Goal: Navigation & Orientation: Understand site structure

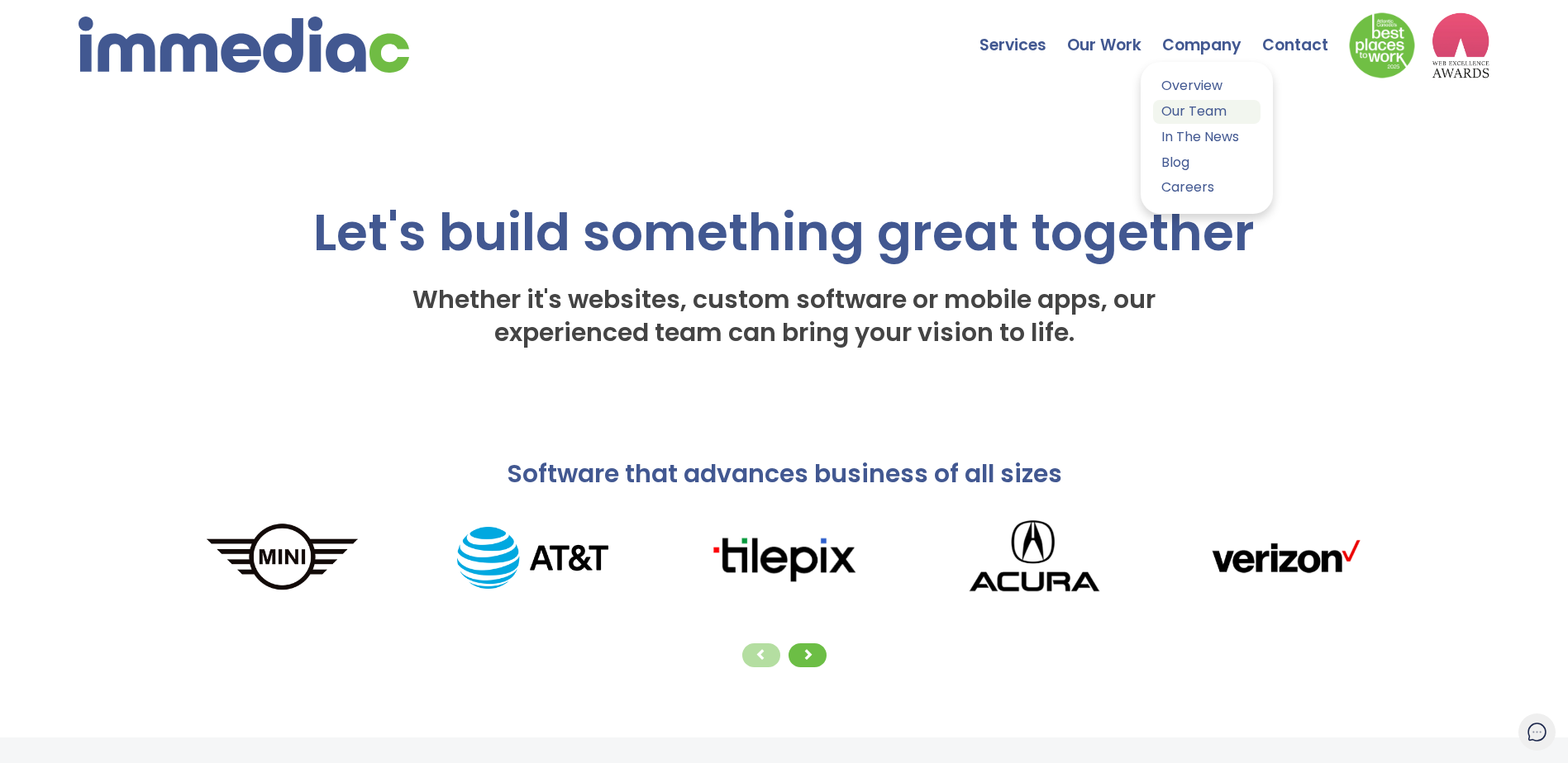
click at [1195, 119] on link "Our Team" at bounding box center [1206, 112] width 107 height 24
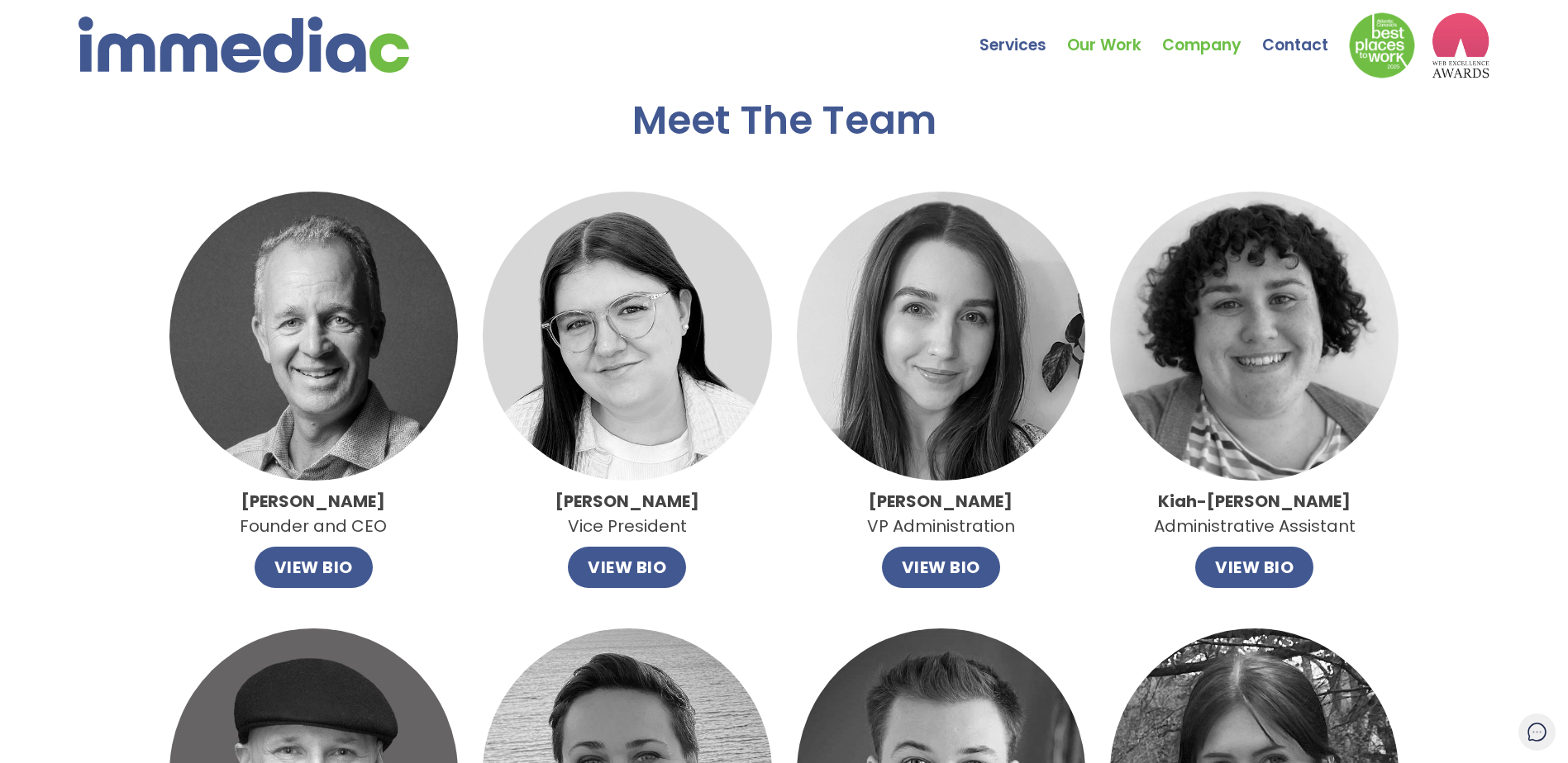
click at [1078, 46] on link "Our Work" at bounding box center [1114, 33] width 95 height 58
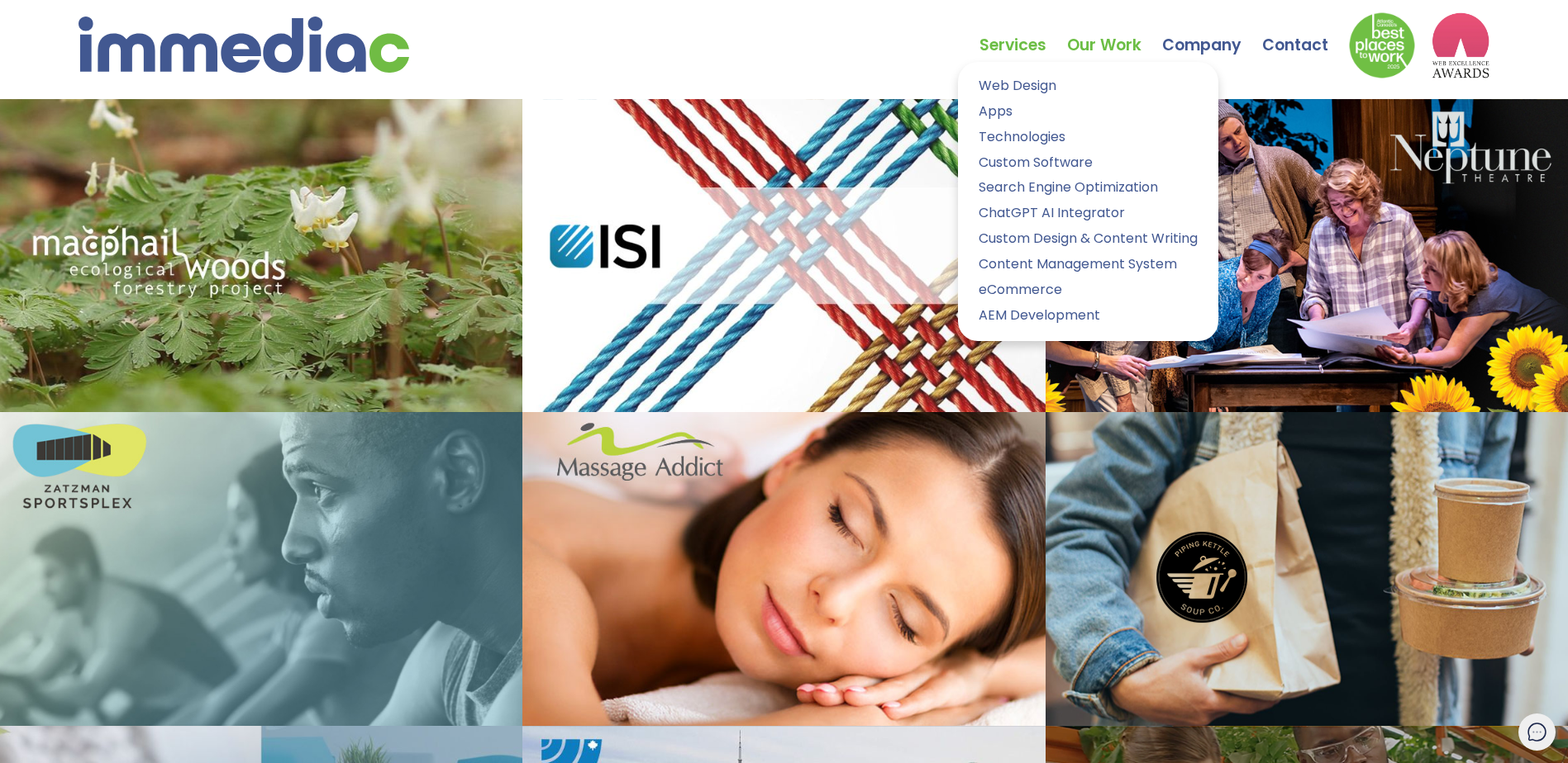
click at [1007, 58] on link "Services" at bounding box center [1023, 33] width 87 height 58
